Goal: Transaction & Acquisition: Purchase product/service

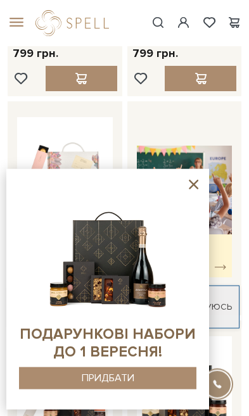
scroll to position [269, 0]
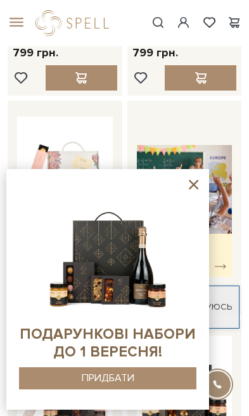
click at [197, 192] on icon at bounding box center [193, 185] width 16 height 16
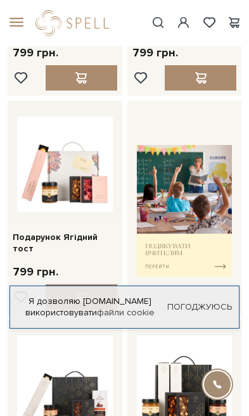
click at [62, 169] on img at bounding box center [65, 164] width 96 height 96
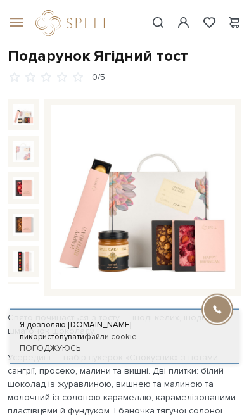
scroll to position [39, 0]
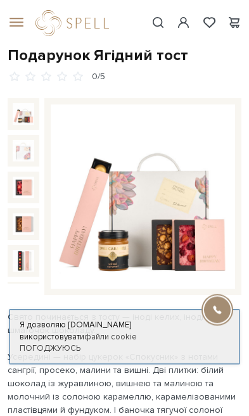
click at [22, 159] on img at bounding box center [24, 151] width 22 height 22
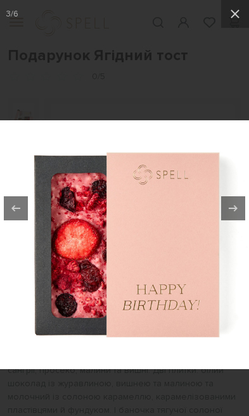
click at [228, 22] on button at bounding box center [235, 14] width 28 height 28
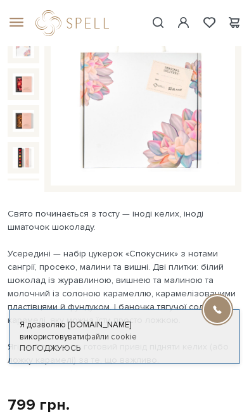
scroll to position [281, 0]
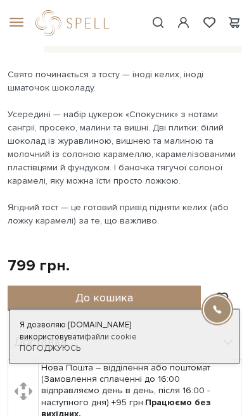
click at [152, 298] on button "До кошика" at bounding box center [104, 297] width 193 height 25
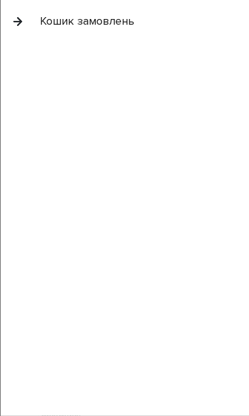
scroll to position [282, 0]
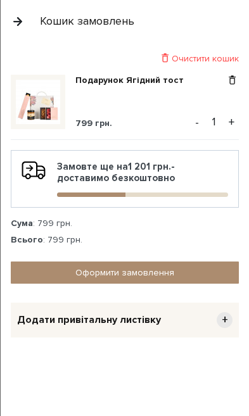
click at [21, 23] on button "button" at bounding box center [18, 21] width 14 height 22
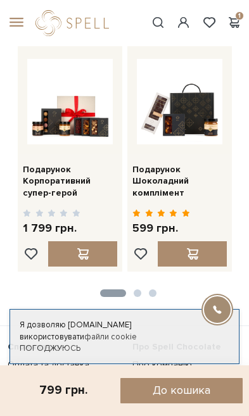
scroll to position [966, 0]
